Goal: Information Seeking & Learning: Learn about a topic

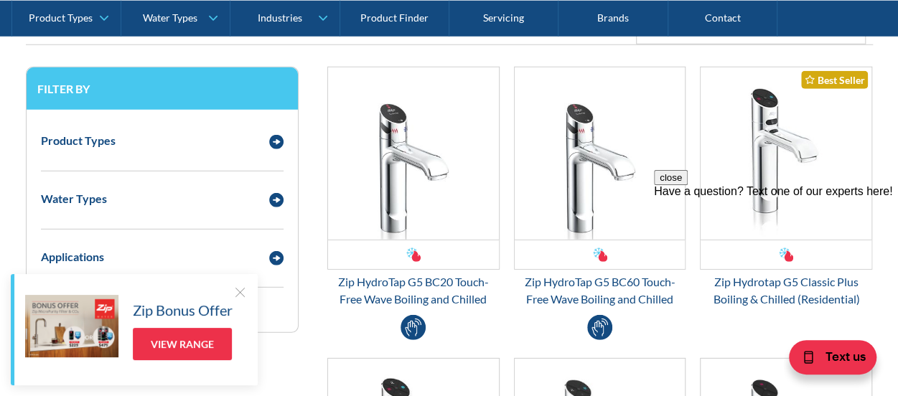
scroll to position [1912, 0]
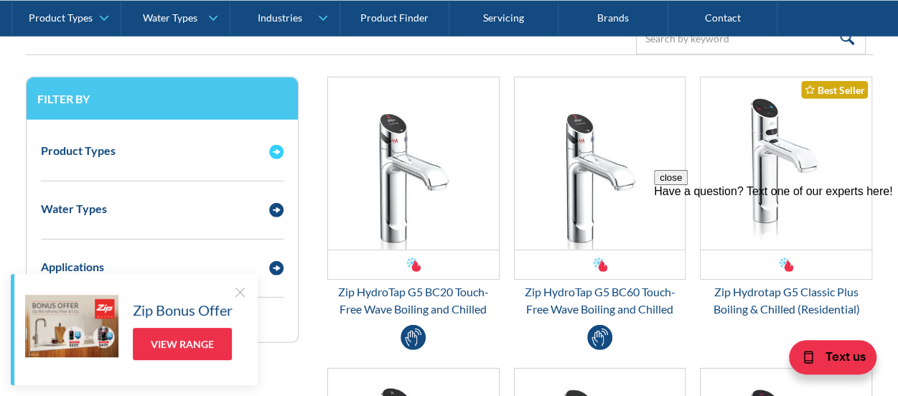
click at [276, 153] on img "Email Form 3" at bounding box center [276, 152] width 14 height 14
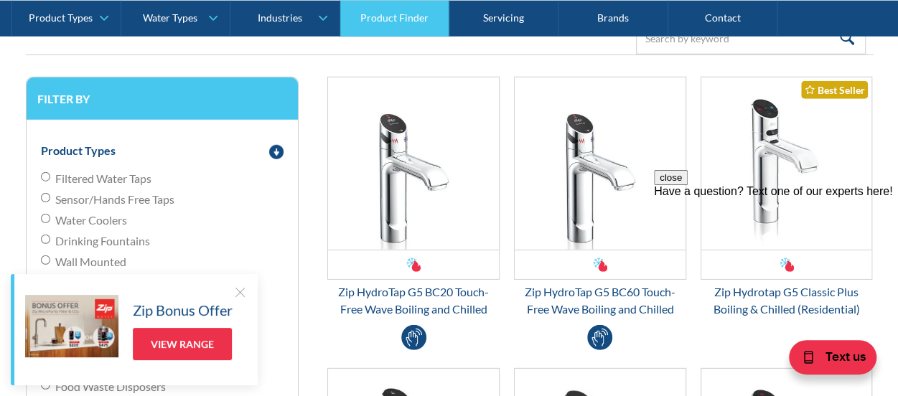
click at [409, 18] on link "Product Finder" at bounding box center [394, 18] width 109 height 36
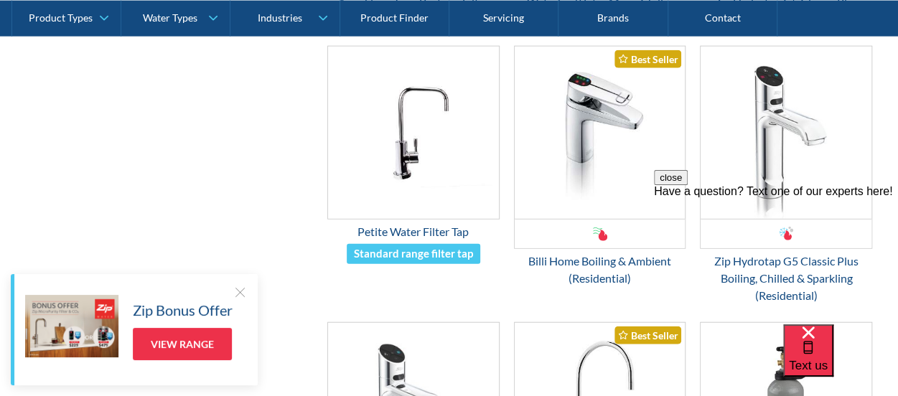
scroll to position [1683, 0]
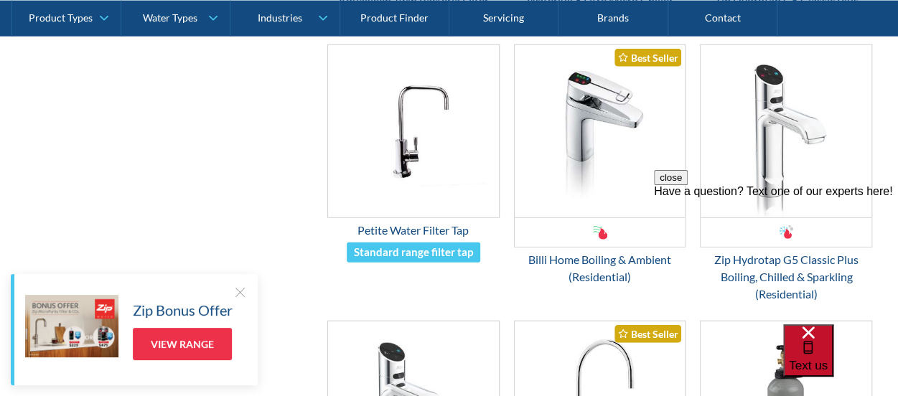
click at [814, 370] on div "Text us" at bounding box center [808, 351] width 39 height 48
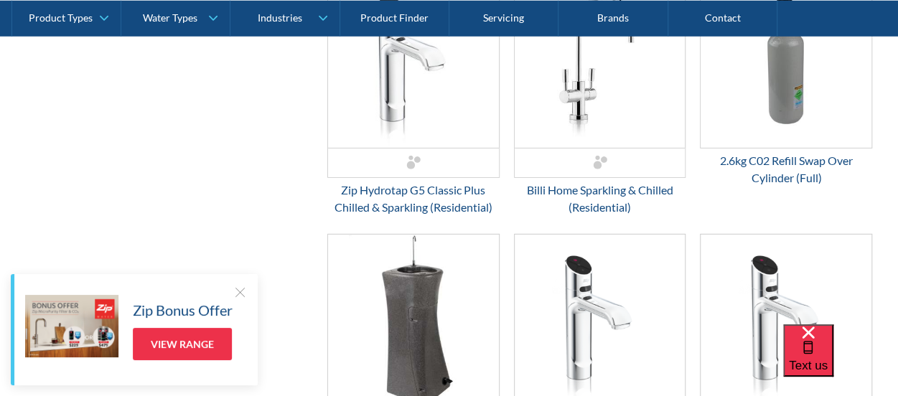
scroll to position [2376, 0]
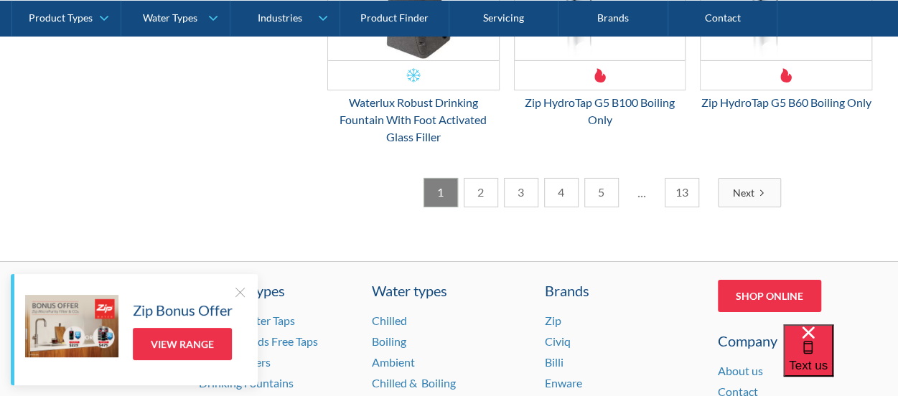
click at [241, 295] on div at bounding box center [240, 292] width 14 height 14
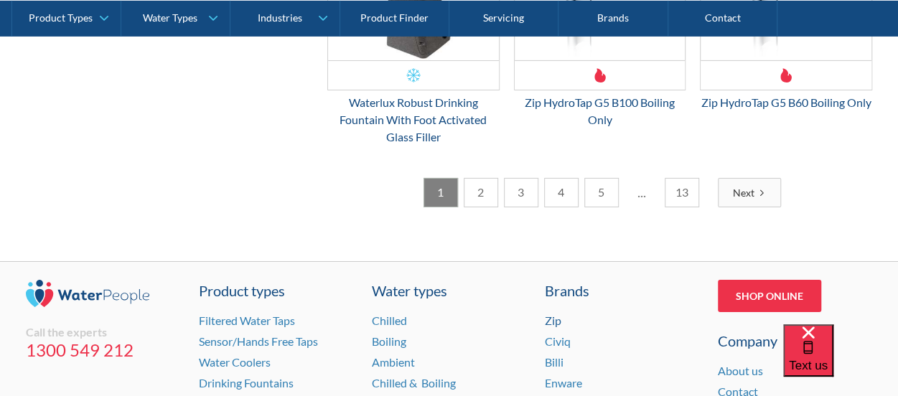
click at [548, 327] on link "Zip" at bounding box center [553, 321] width 17 height 14
